Goal: Task Accomplishment & Management: Manage account settings

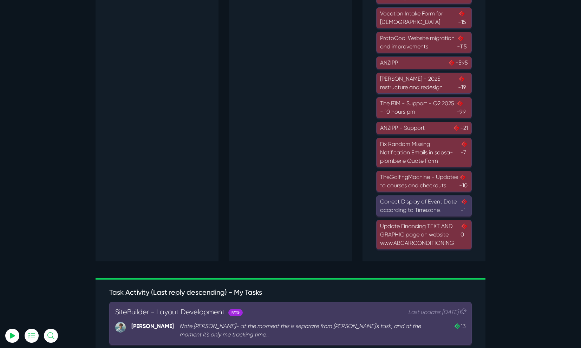
scroll to position [571, 0]
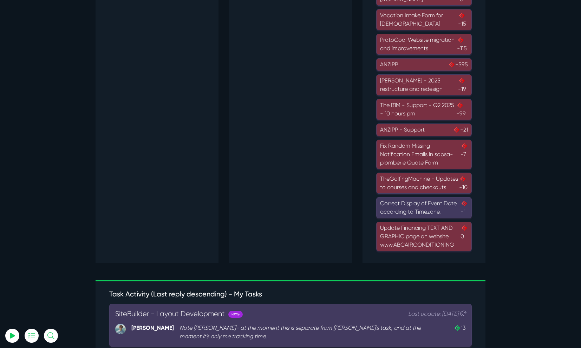
click at [401, 83] on div "Murray McIntosh - 2025 restructure and redesign -19" at bounding box center [424, 85] width 88 height 17
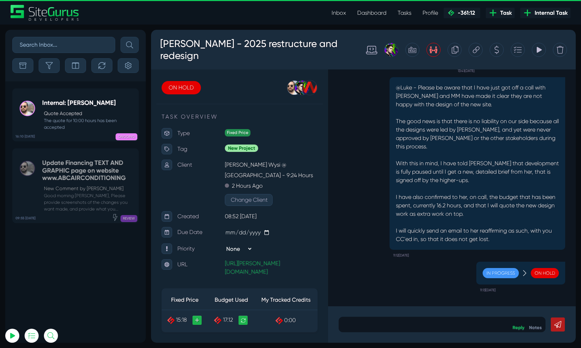
click at [495, 51] on icon at bounding box center [496, 49] width 5 height 13
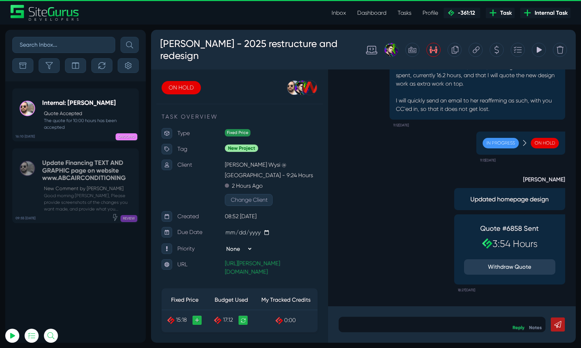
click at [360, 11] on link "Dashboard" at bounding box center [371, 13] width 40 height 14
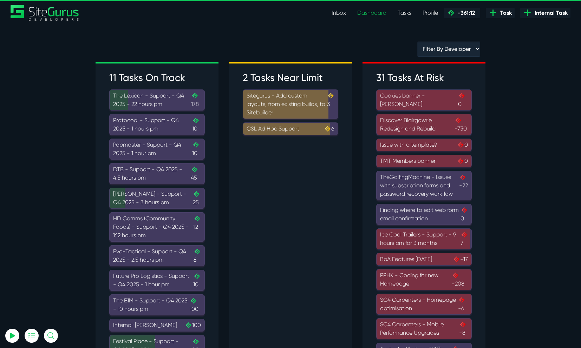
click at [464, 16] on span "-361:12" at bounding box center [465, 12] width 20 height 7
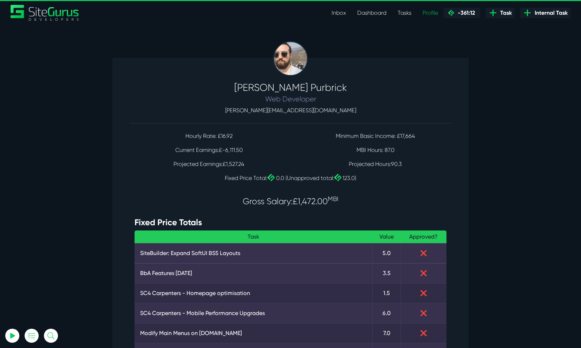
click at [336, 12] on link "Inbox" at bounding box center [339, 13] width 26 height 14
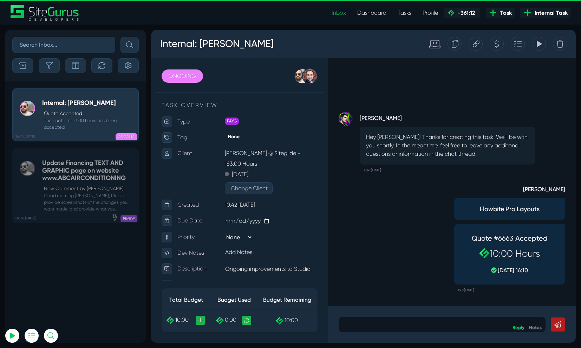
click at [403, 12] on link "Tasks" at bounding box center [404, 13] width 25 height 14
click at [375, 13] on link "Dashboard" at bounding box center [371, 13] width 40 height 14
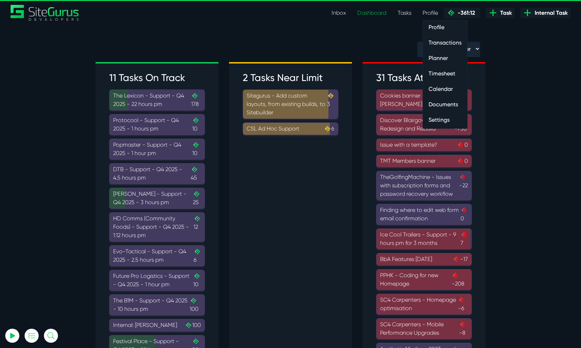
click at [422, 12] on link "Profile" at bounding box center [430, 13] width 27 height 14
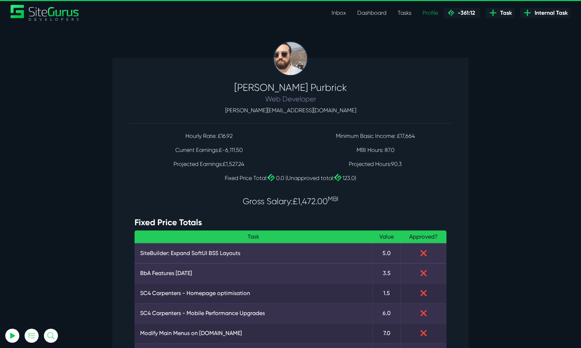
click at [444, 76] on div "Gary Purbrick Web Developer gary@wysi.co.uk" at bounding box center [290, 96] width 333 height 41
click at [430, 74] on link "Timesheet" at bounding box center [445, 74] width 44 height 14
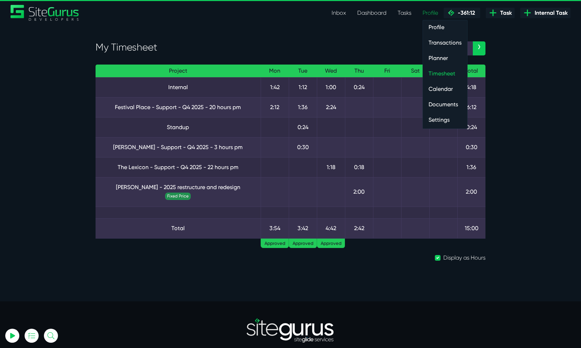
click at [432, 39] on link "Transactions" at bounding box center [445, 43] width 44 height 14
